Goal: Transaction & Acquisition: Purchase product/service

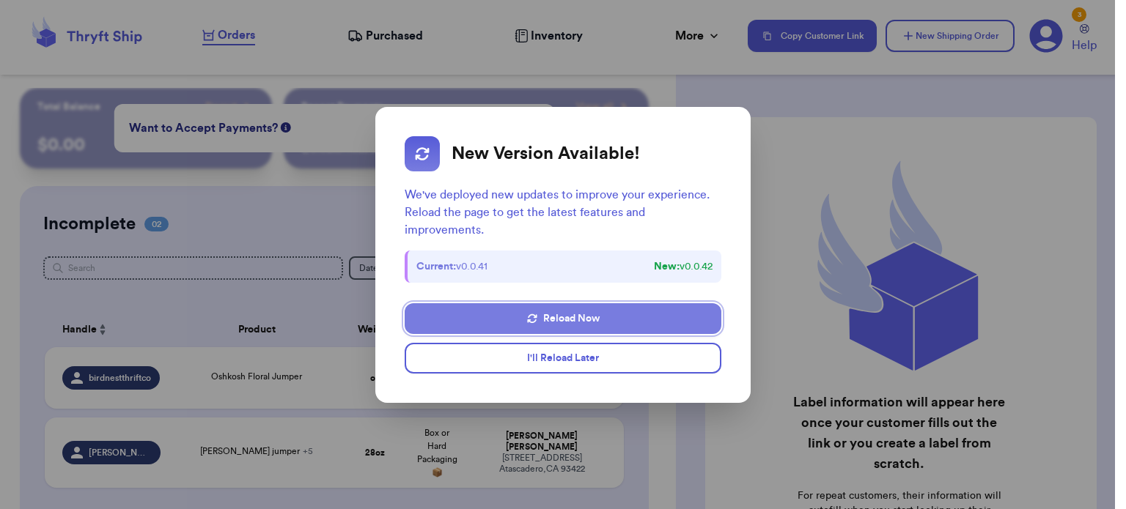
click at [629, 314] on button "Reload Now" at bounding box center [563, 318] width 317 height 31
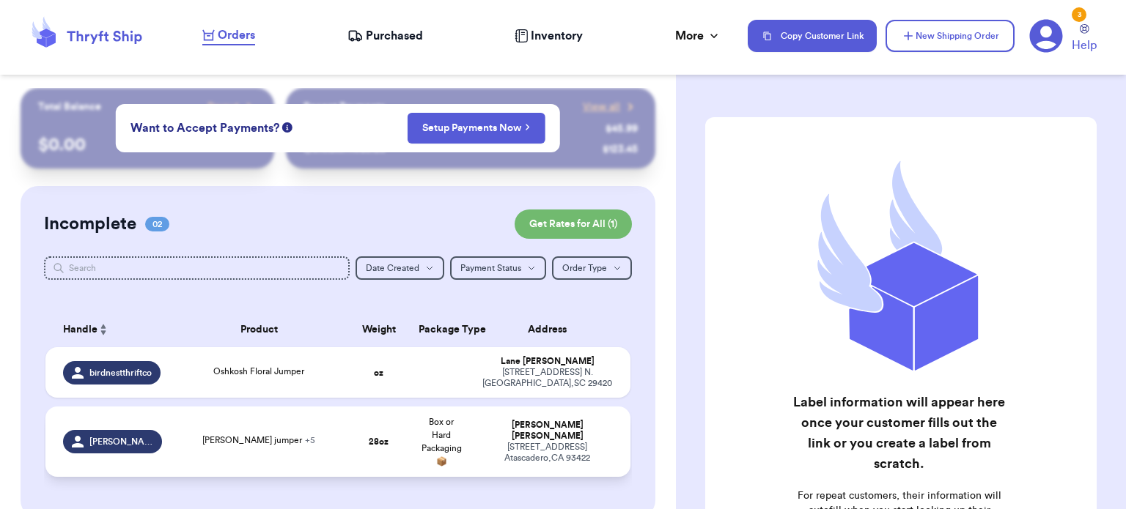
click at [546, 443] on div "9173 Pato Lane Atascadero , CA 93422" at bounding box center [546, 453] width 131 height 22
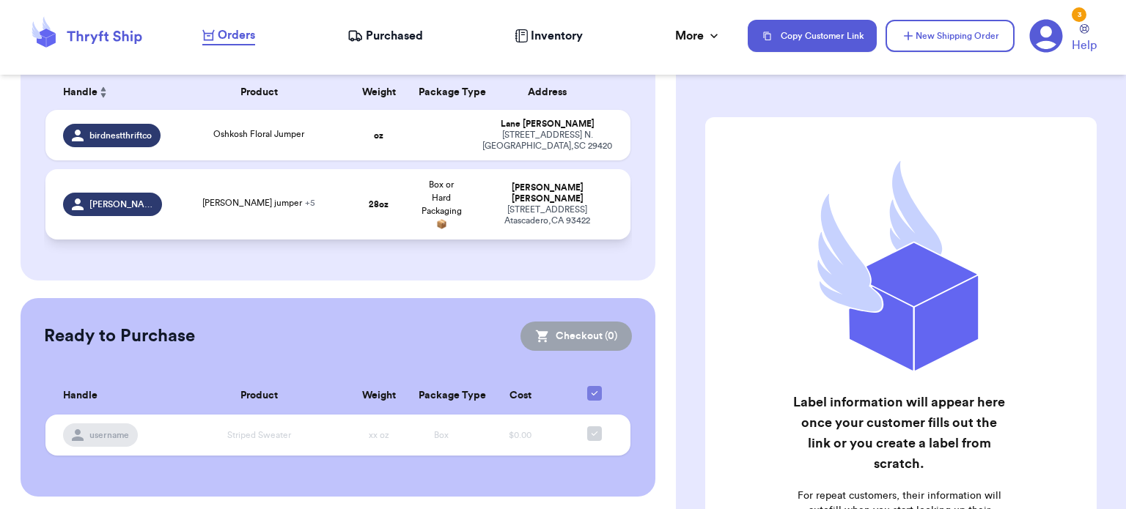
scroll to position [242, 0]
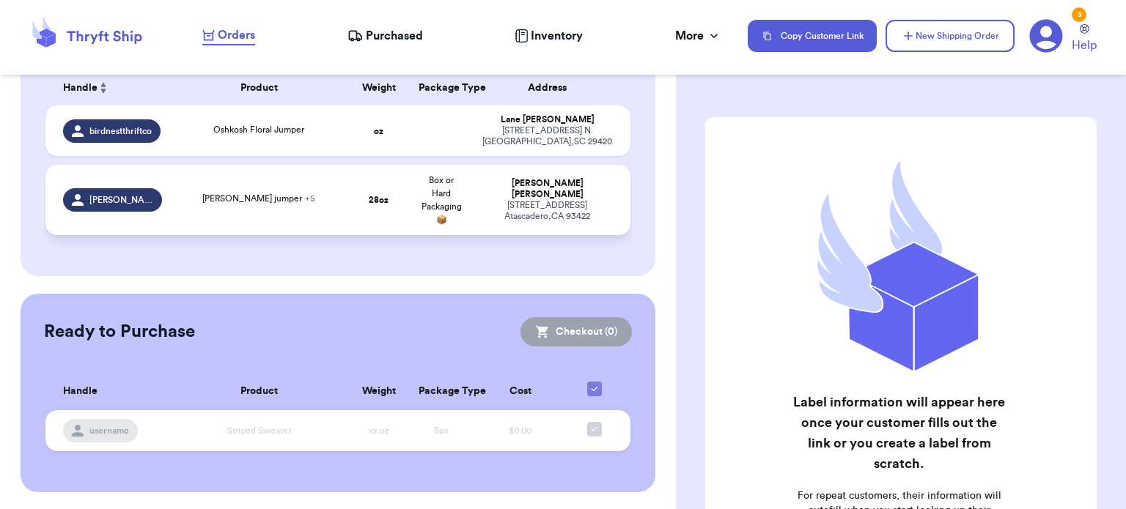
click at [305, 199] on span "+ 5" at bounding box center [310, 198] width 10 height 9
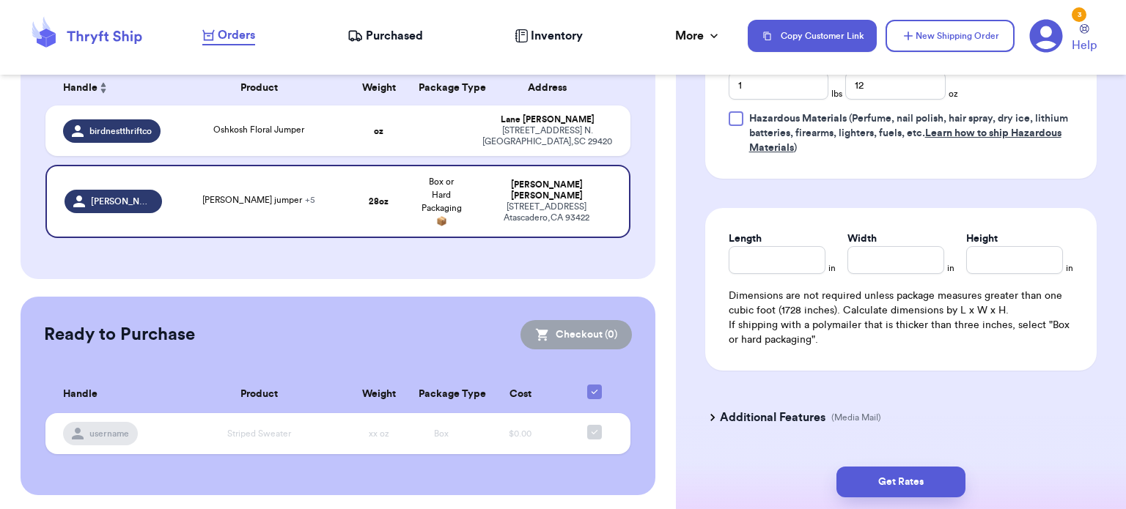
scroll to position [973, 0]
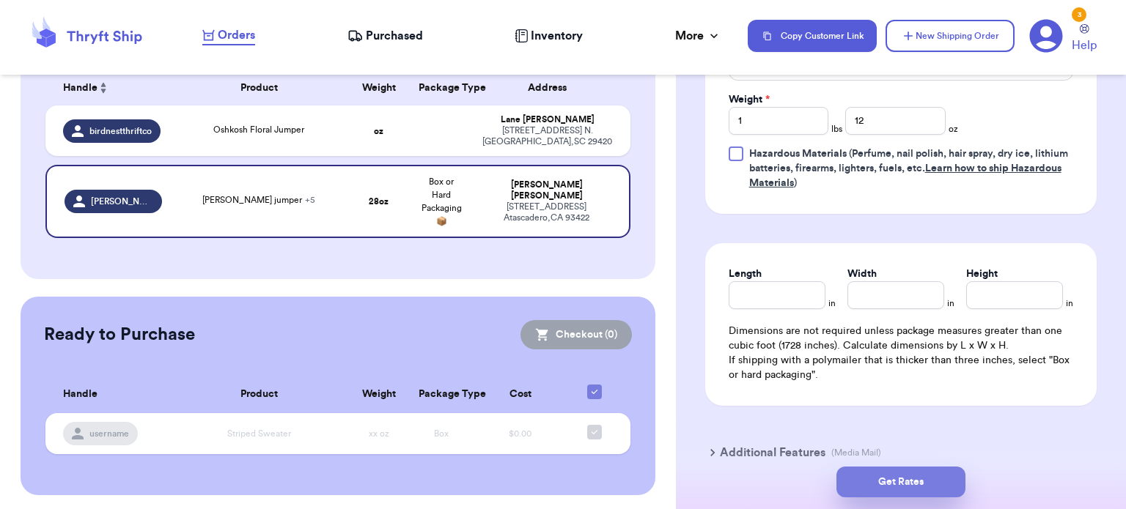
click at [900, 483] on button "Get Rates" at bounding box center [900, 482] width 129 height 31
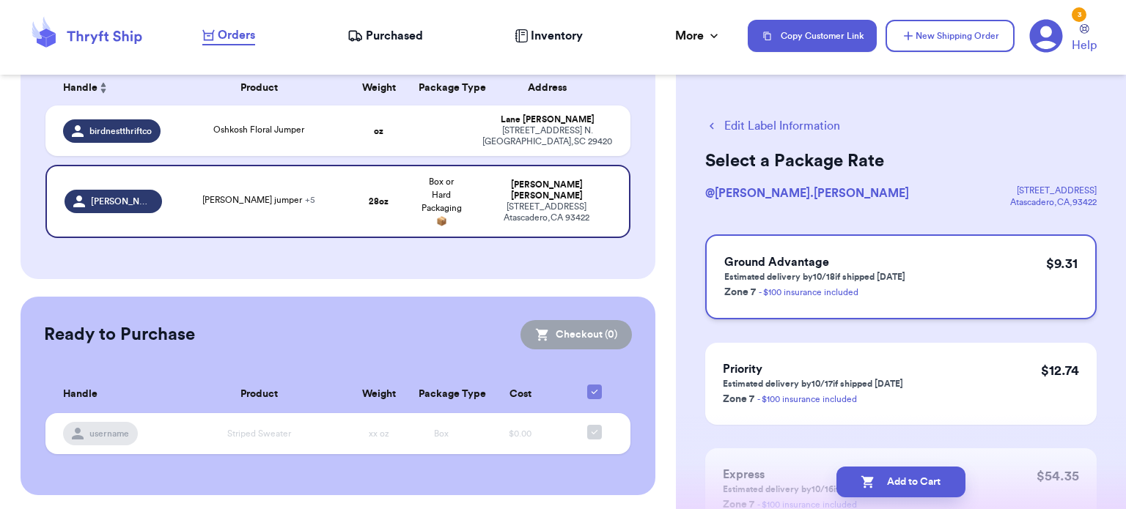
click at [838, 296] on link "- $100 insurance included" at bounding box center [808, 292] width 100 height 9
click at [876, 480] on button "Add to Cart" at bounding box center [900, 482] width 129 height 31
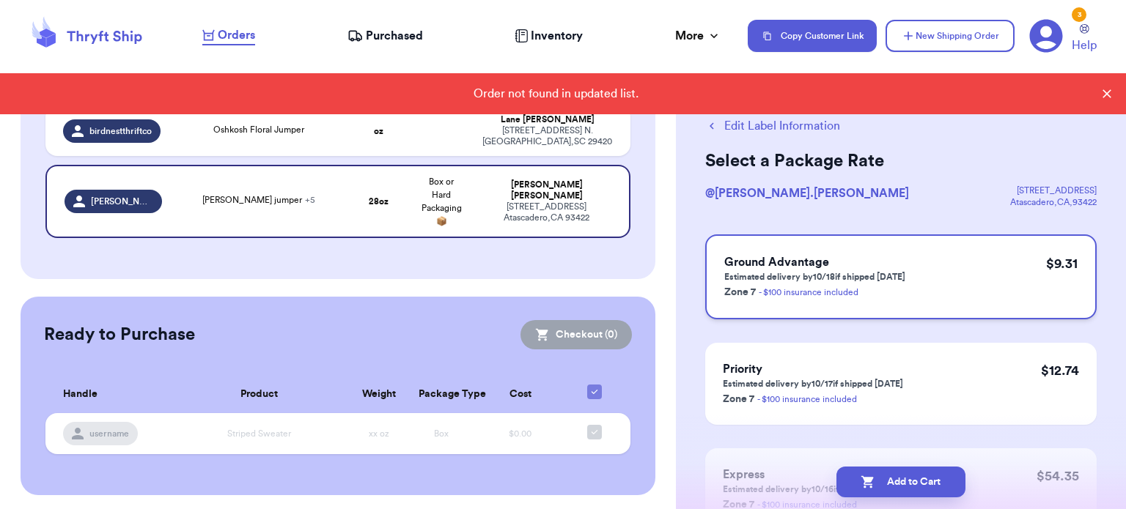
checkbox input "false"
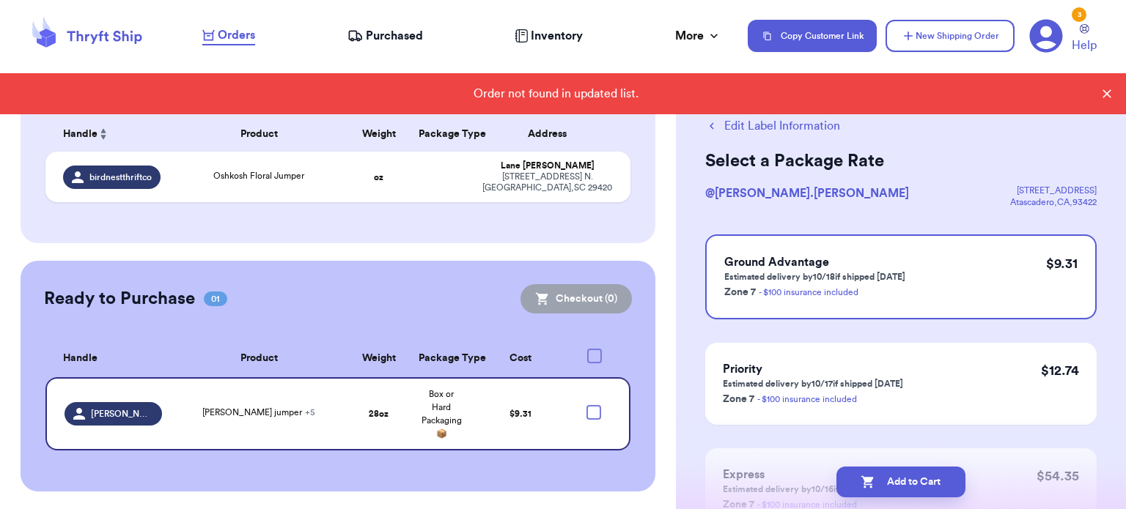
scroll to position [194, 0]
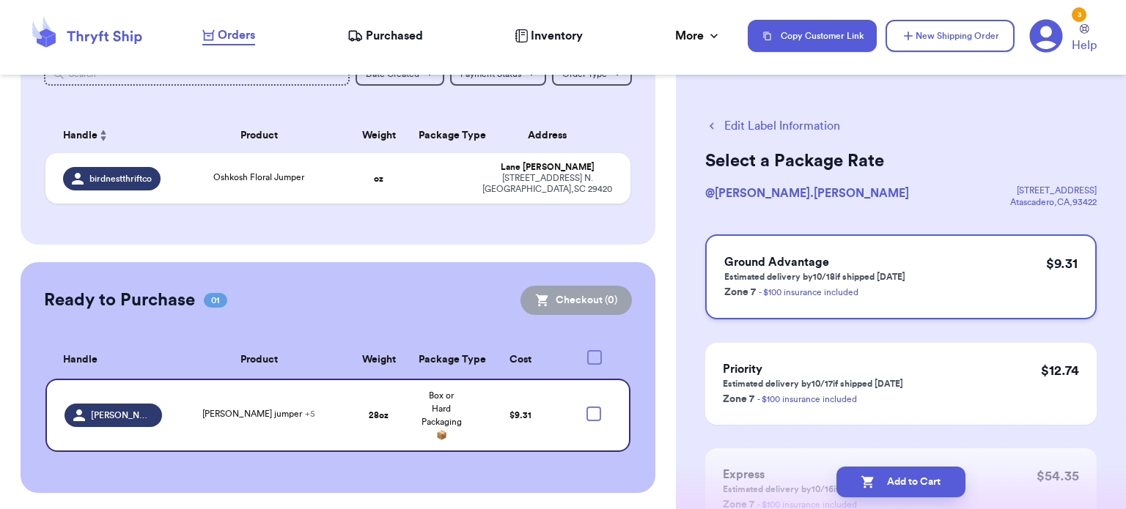
click at [886, 297] on p "Zone 7 - $100 insurance included" at bounding box center [814, 292] width 181 height 18
click at [586, 413] on div at bounding box center [593, 414] width 15 height 15
click at [593, 407] on input "checkbox" at bounding box center [593, 406] width 1 height 1
checkbox input "true"
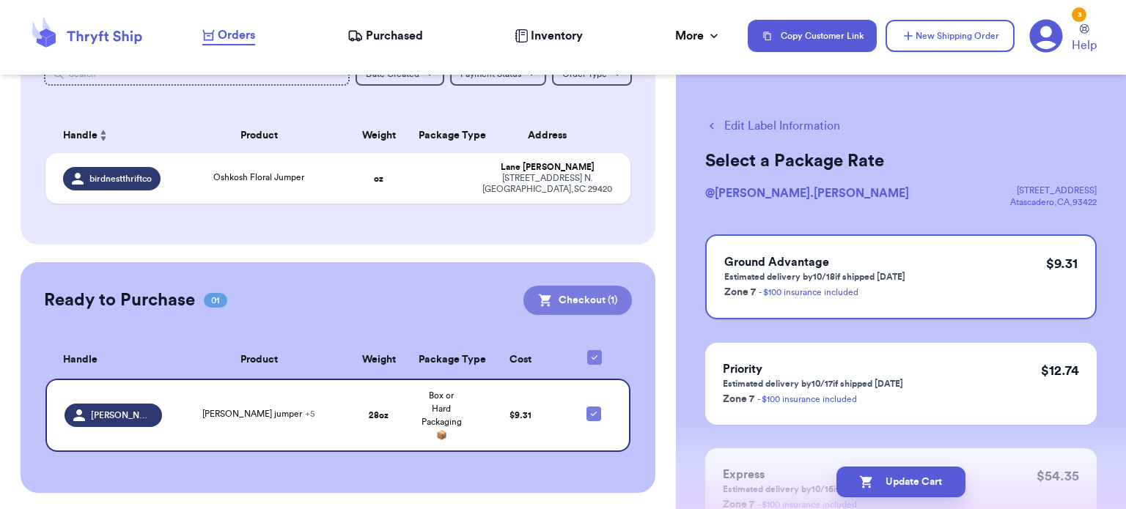
click at [577, 301] on button "Checkout ( 1 )" at bounding box center [577, 300] width 108 height 29
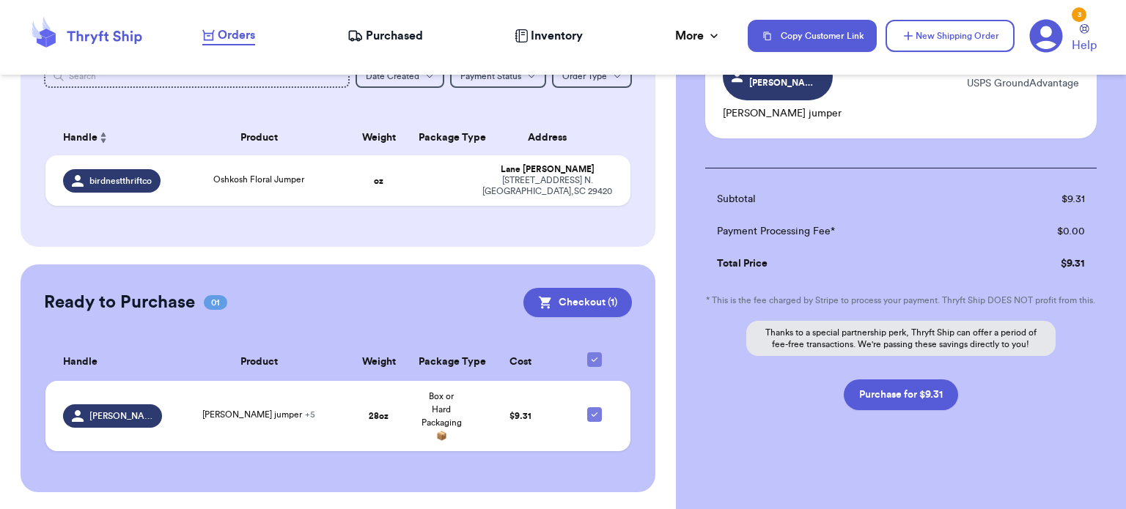
scroll to position [149, 0]
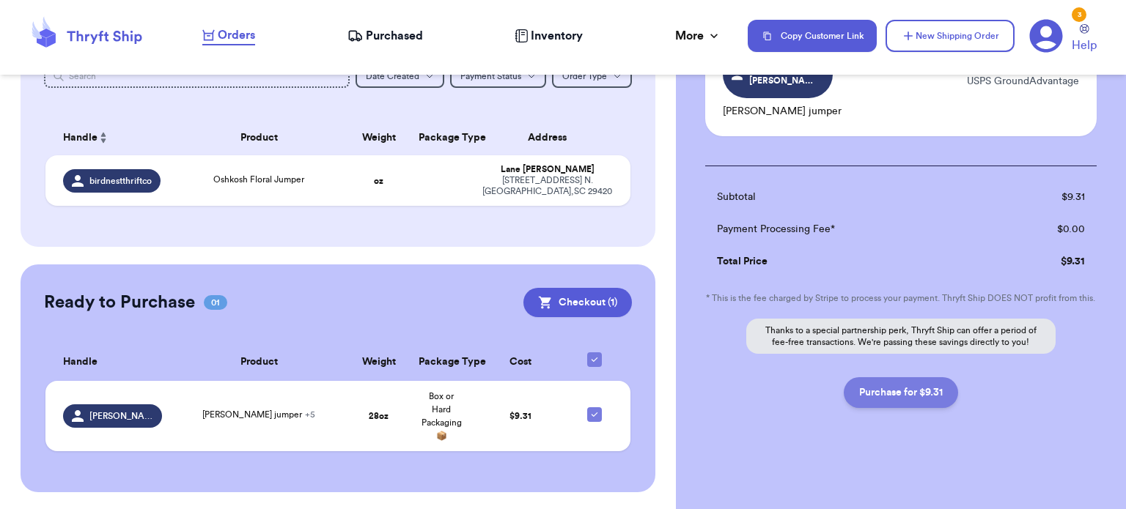
click at [888, 387] on button "Purchase for $9.31" at bounding box center [900, 392] width 114 height 31
checkbox input "false"
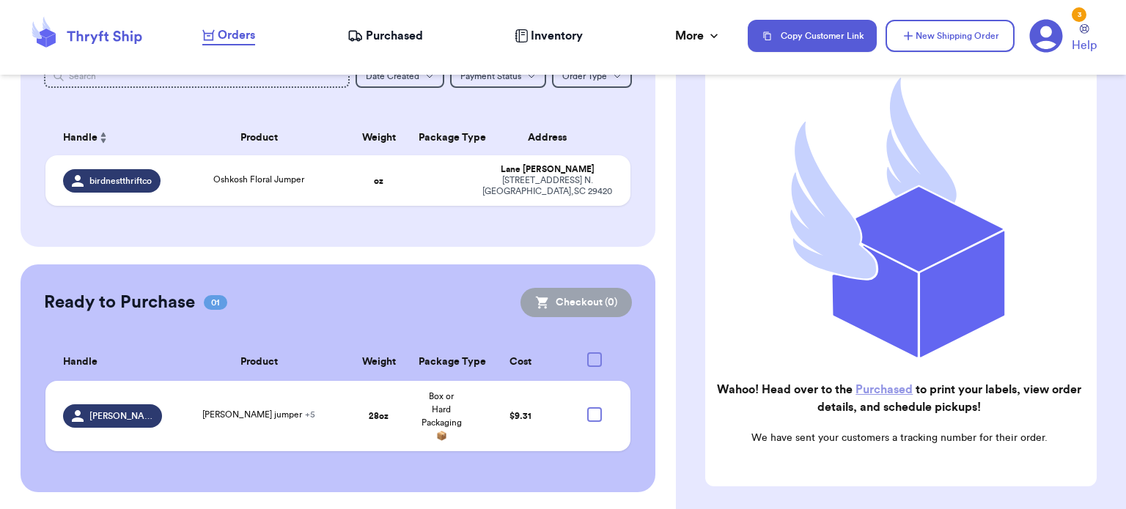
checkbox input "true"
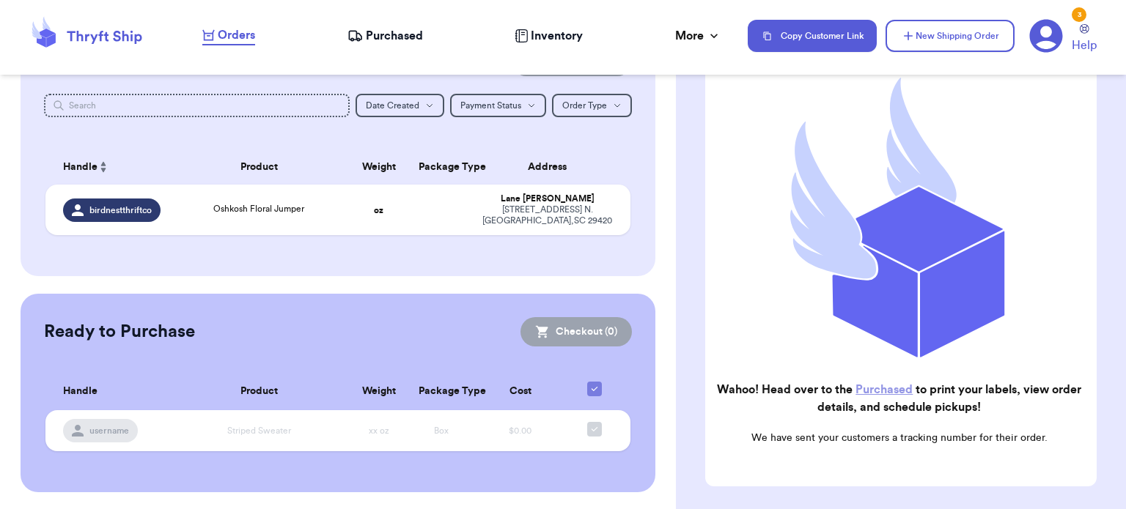
click at [906, 384] on link "Purchased" at bounding box center [883, 390] width 57 height 12
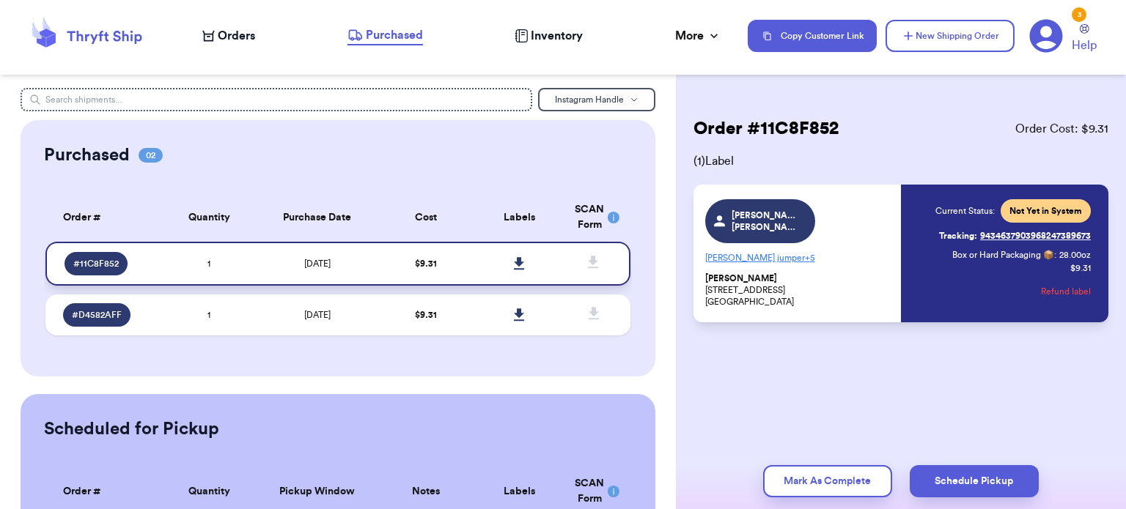
click at [514, 262] on icon at bounding box center [519, 263] width 10 height 12
